Goal: Task Accomplishment & Management: Manage account settings

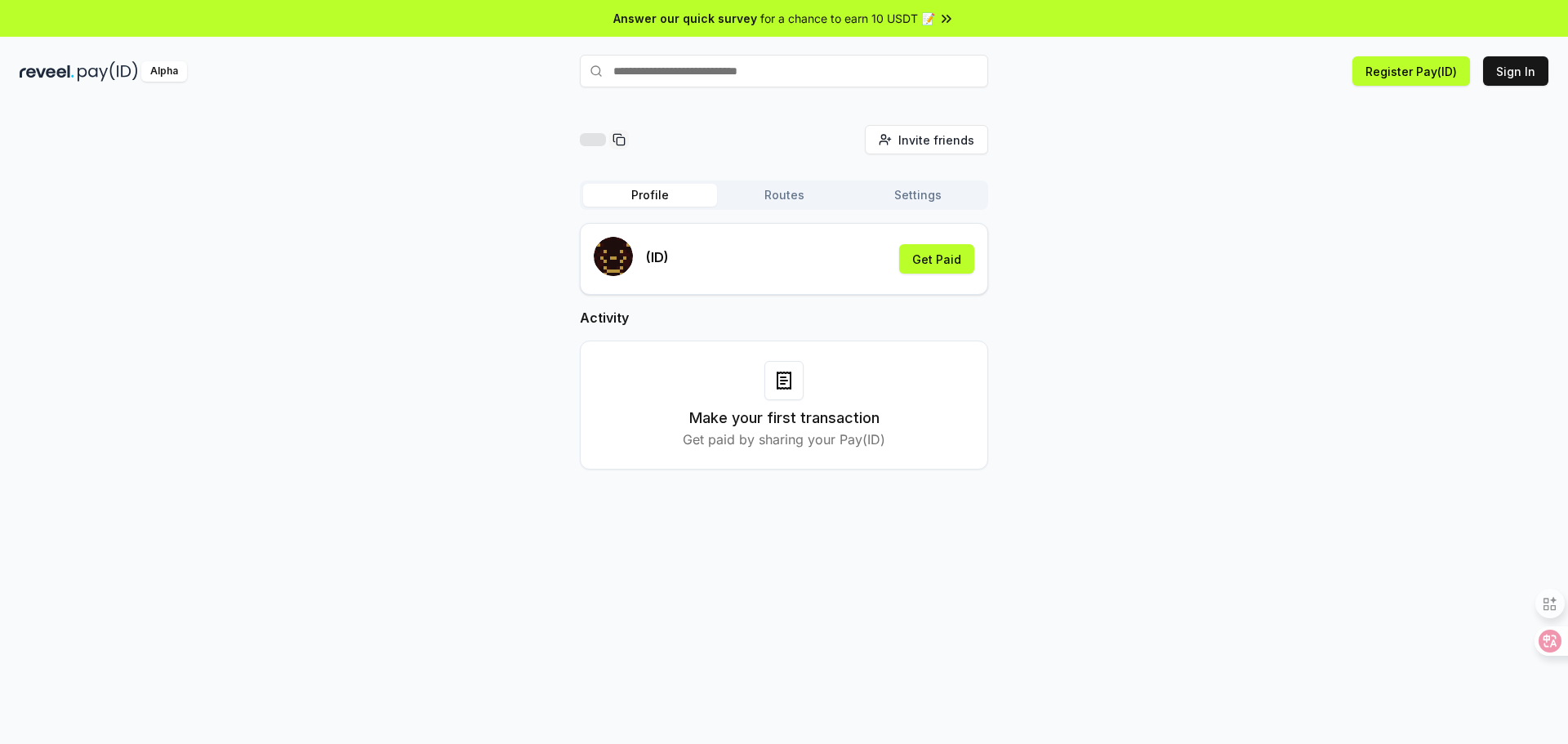
click at [1369, 100] on div "Invite friends Invite Profile Routes Settings (ID) Get Paid Activity Make your …" at bounding box center [784, 441] width 1568 height 698
click at [749, 199] on button "Routes" at bounding box center [784, 195] width 134 height 23
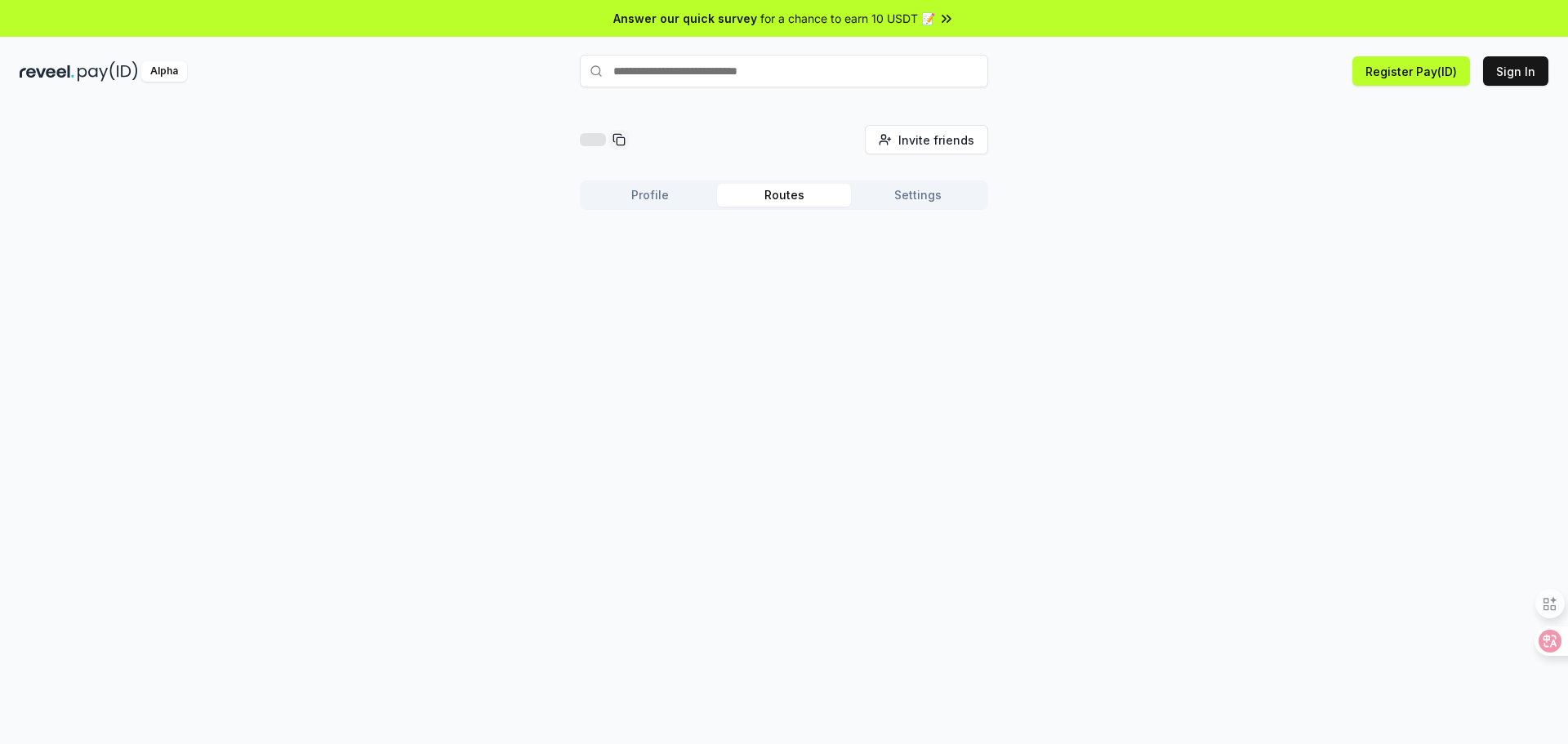
click at [899, 197] on button "Settings" at bounding box center [918, 195] width 134 height 23
click at [811, 199] on button "Routes" at bounding box center [784, 195] width 134 height 23
click at [656, 195] on button "Profile" at bounding box center [650, 195] width 134 height 23
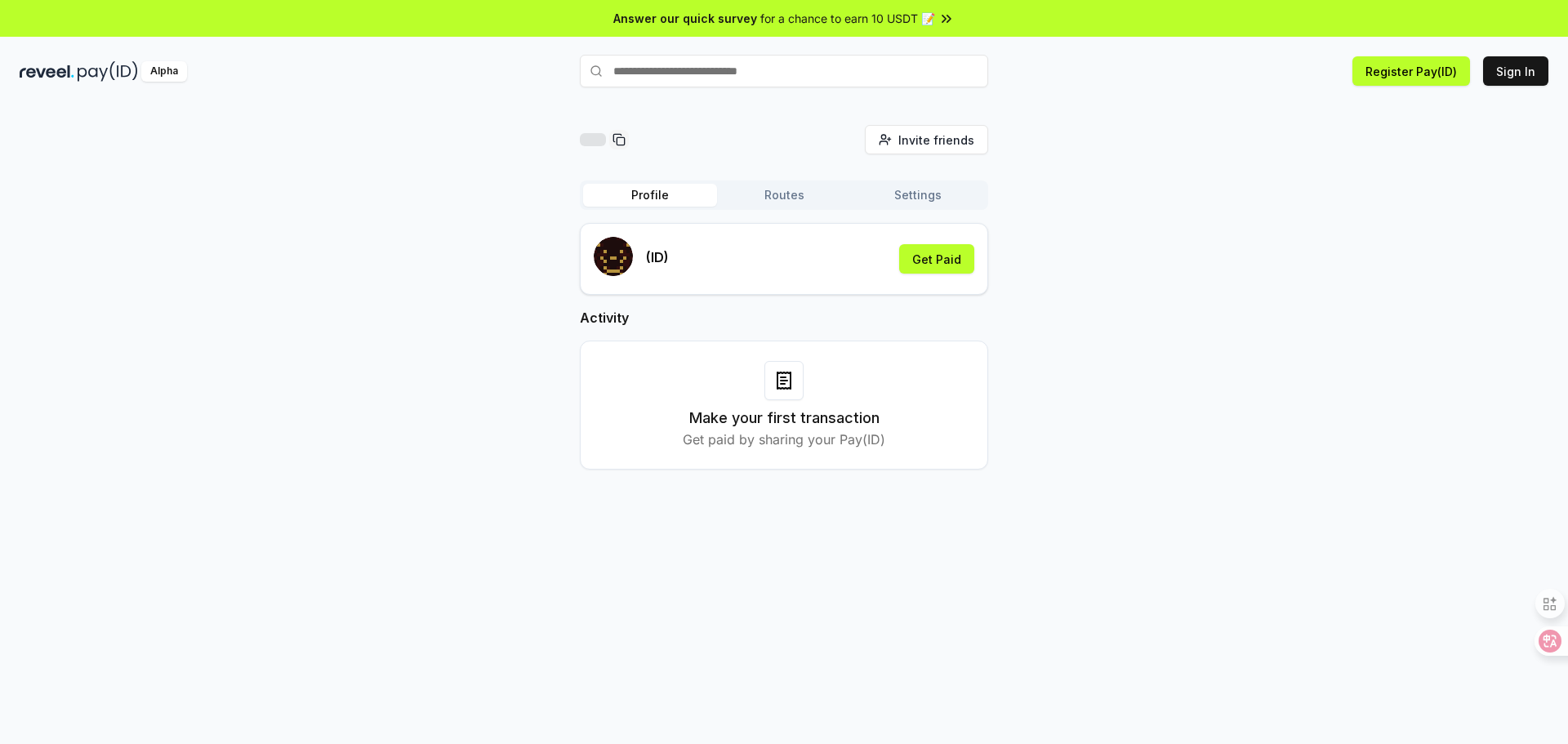
click at [448, 158] on div "Invite friends Invite Profile Routes Settings (ID) Get Paid Activity Make your …" at bounding box center [784, 310] width 1528 height 370
click at [776, 430] on p "Get paid by sharing your Pay(ID)" at bounding box center [784, 439] width 203 height 20
click at [782, 419] on h3 "Make your first transaction" at bounding box center [784, 417] width 190 height 23
click at [769, 423] on h3 "Make your first transaction" at bounding box center [784, 417] width 190 height 23
